Goal: Check status

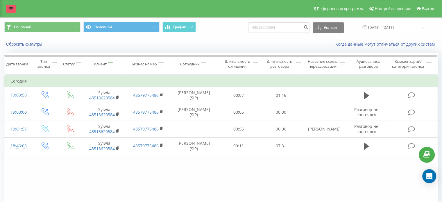
click at [7, 8] on link at bounding box center [11, 9] width 10 height 8
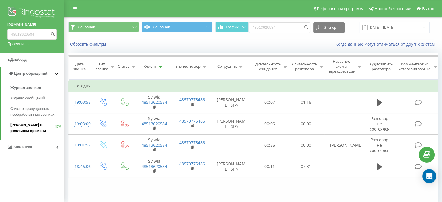
click at [17, 127] on span "[PERSON_NAME] в реальном времени" at bounding box center [32, 128] width 44 height 12
